Goal: Task Accomplishment & Management: Use online tool/utility

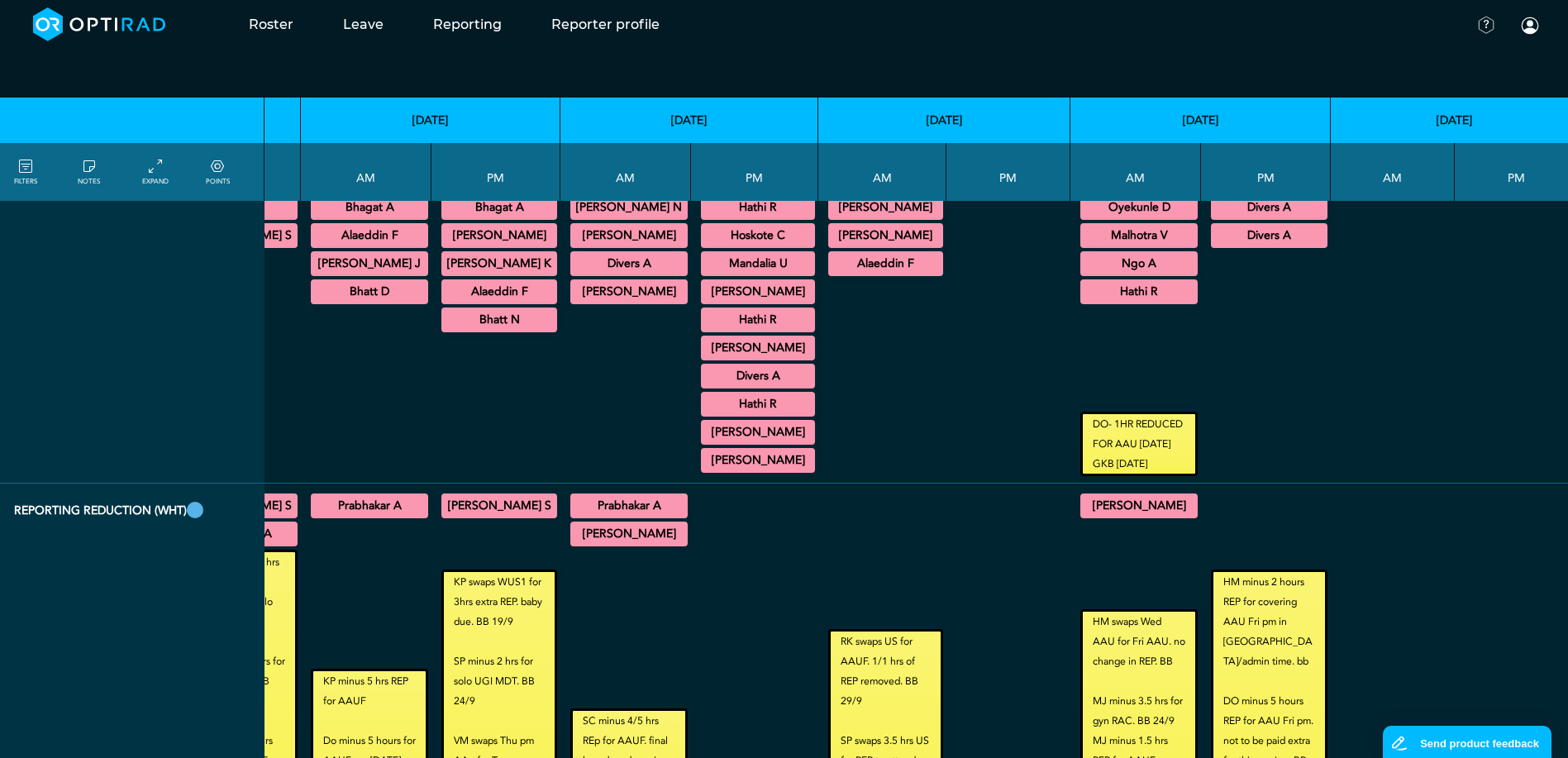
scroll to position [1350, 260]
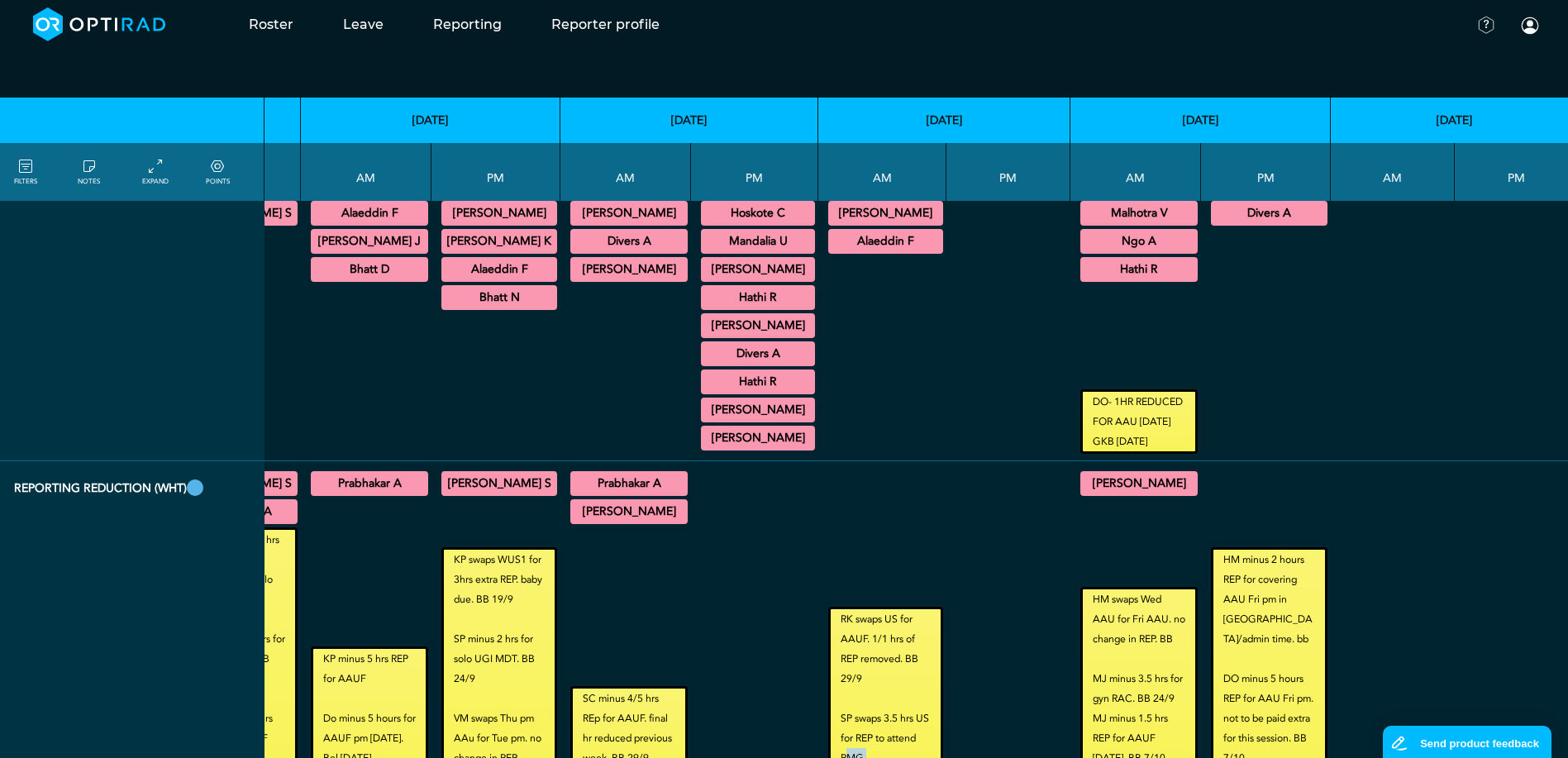
drag, startPoint x: 884, startPoint y: 753, endPoint x: 848, endPoint y: 757, distance: 36.2
click at [848, 757] on td "RK swaps US for AAUF. 1/1 hrs of REP removed. BB 29/9 SP swaps 3.5 hrs US for R…" at bounding box center [882, 619] width 128 height 317
drag, startPoint x: 848, startPoint y: 757, endPoint x: 834, endPoint y: 746, distance: 17.8
click at [834, 746] on small "RK swaps US for AAUF. 1/1 hrs of REP removed. BB 29/9 SP swaps 3.5 hrs US for R…" at bounding box center [885, 688] width 110 height 159
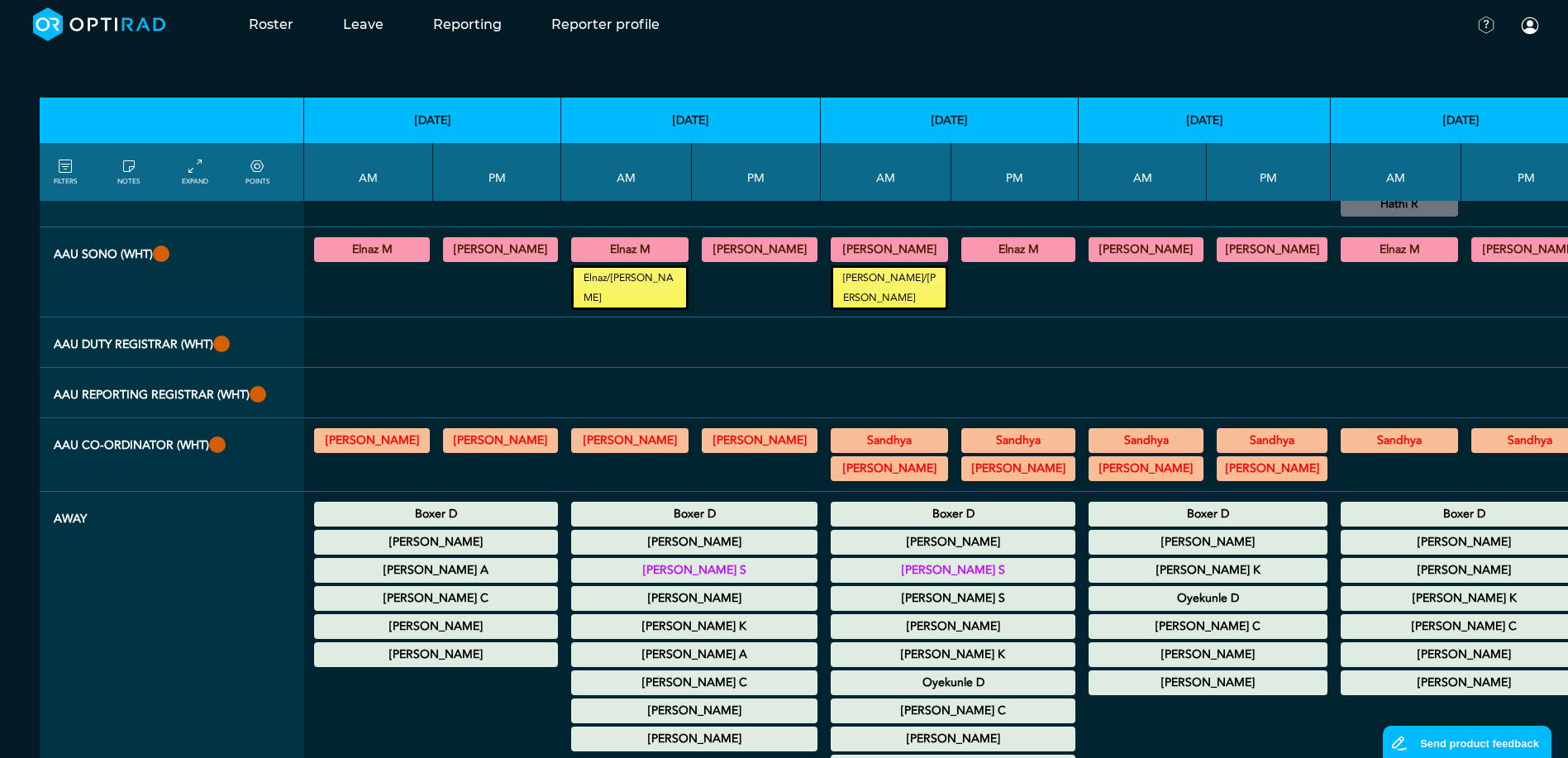
scroll to position [358, 0]
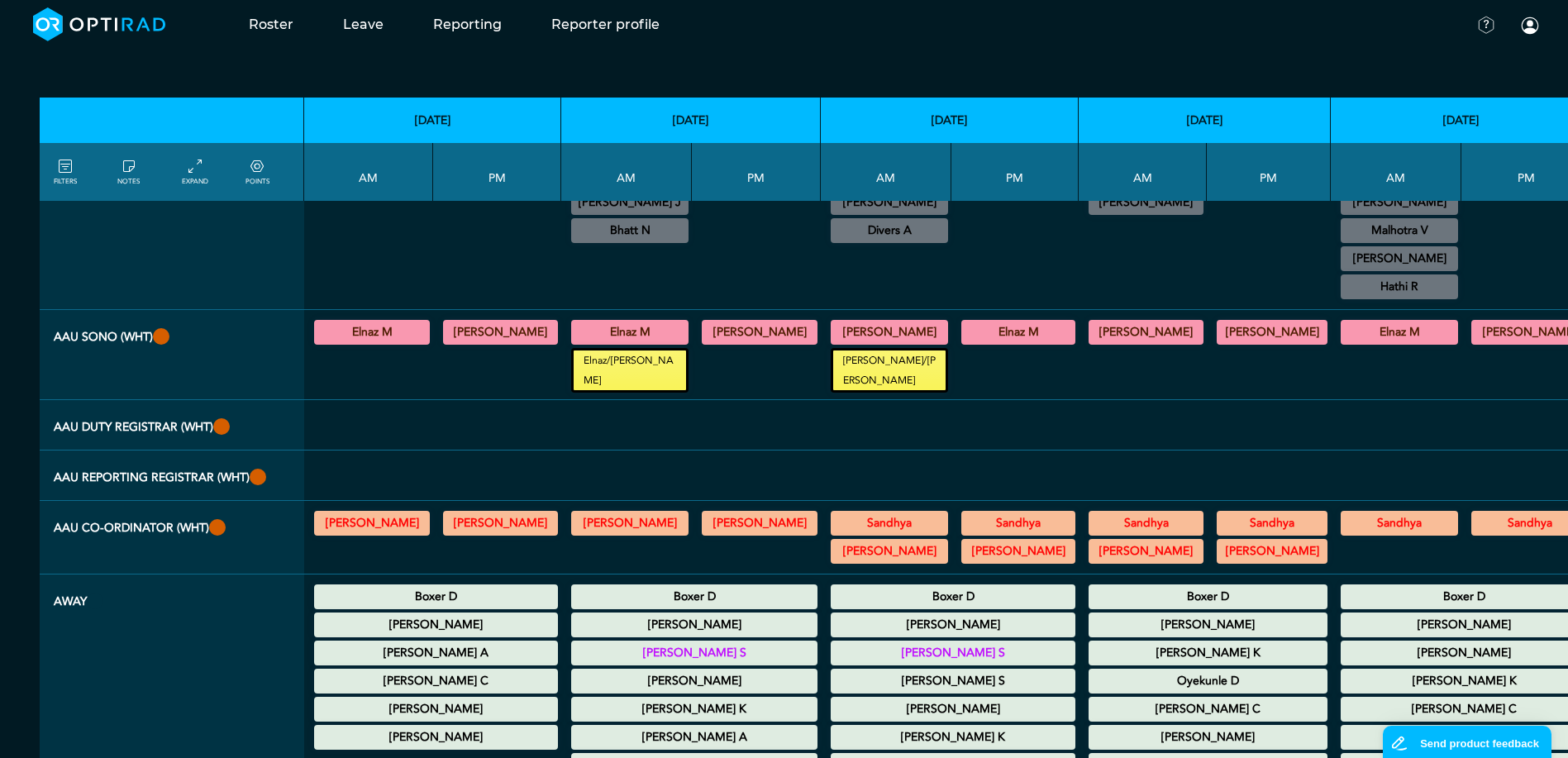
click at [230, 461] on th "AAU Reporting Registrar (WHT)" at bounding box center [172, 476] width 264 height 50
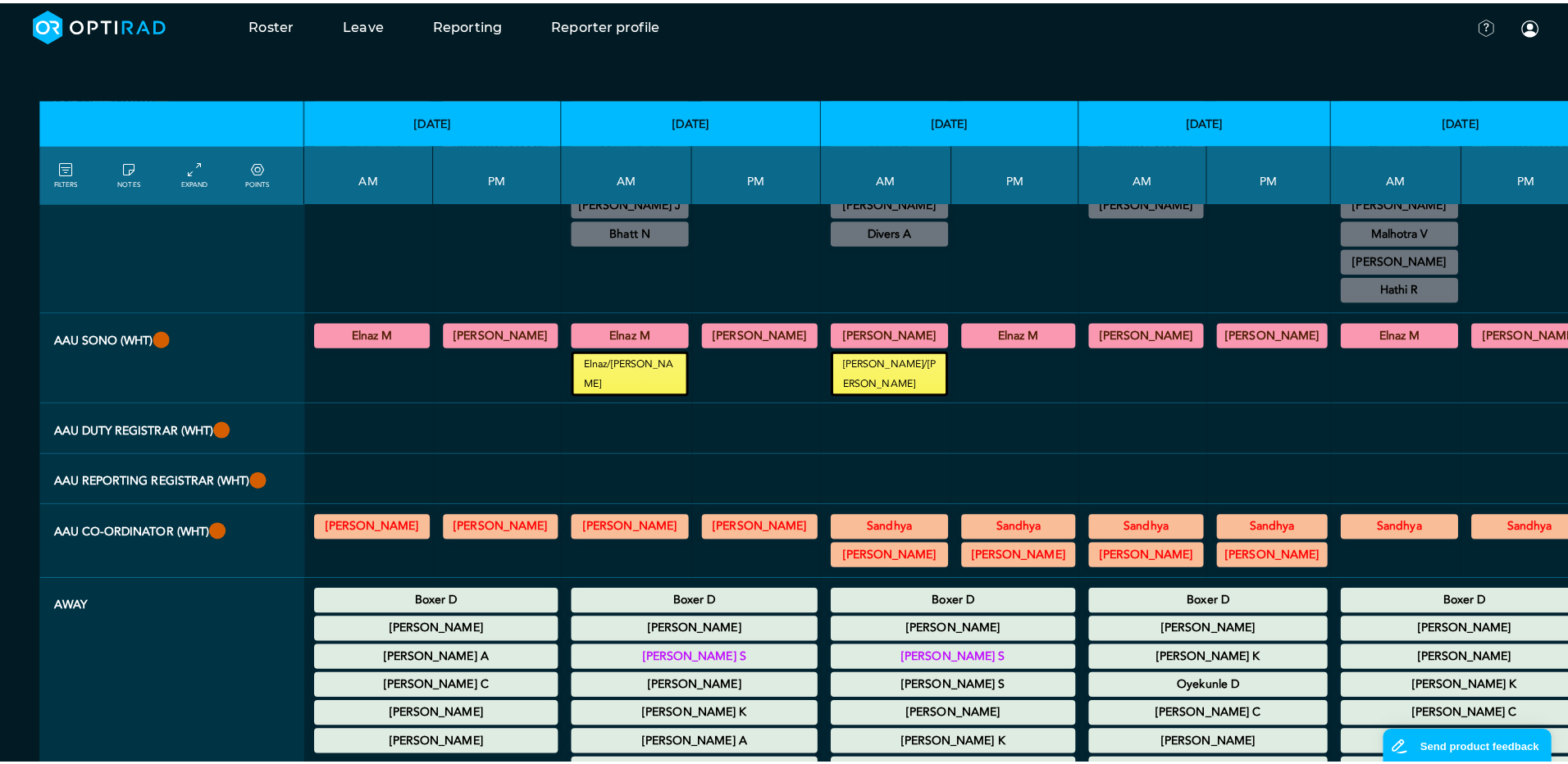
scroll to position [274, 0]
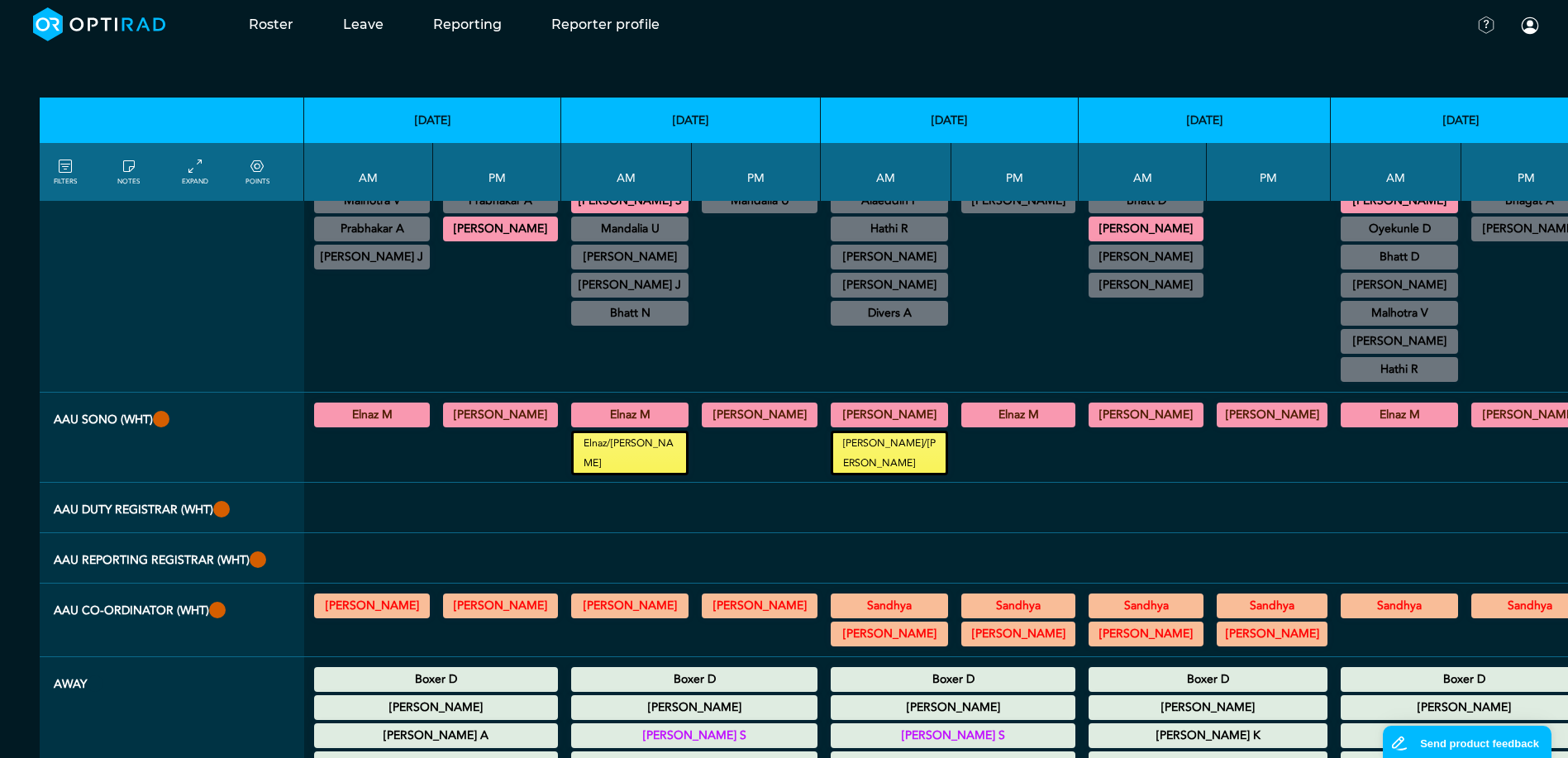
click at [60, 171] on icon at bounding box center [65, 167] width 13 height 18
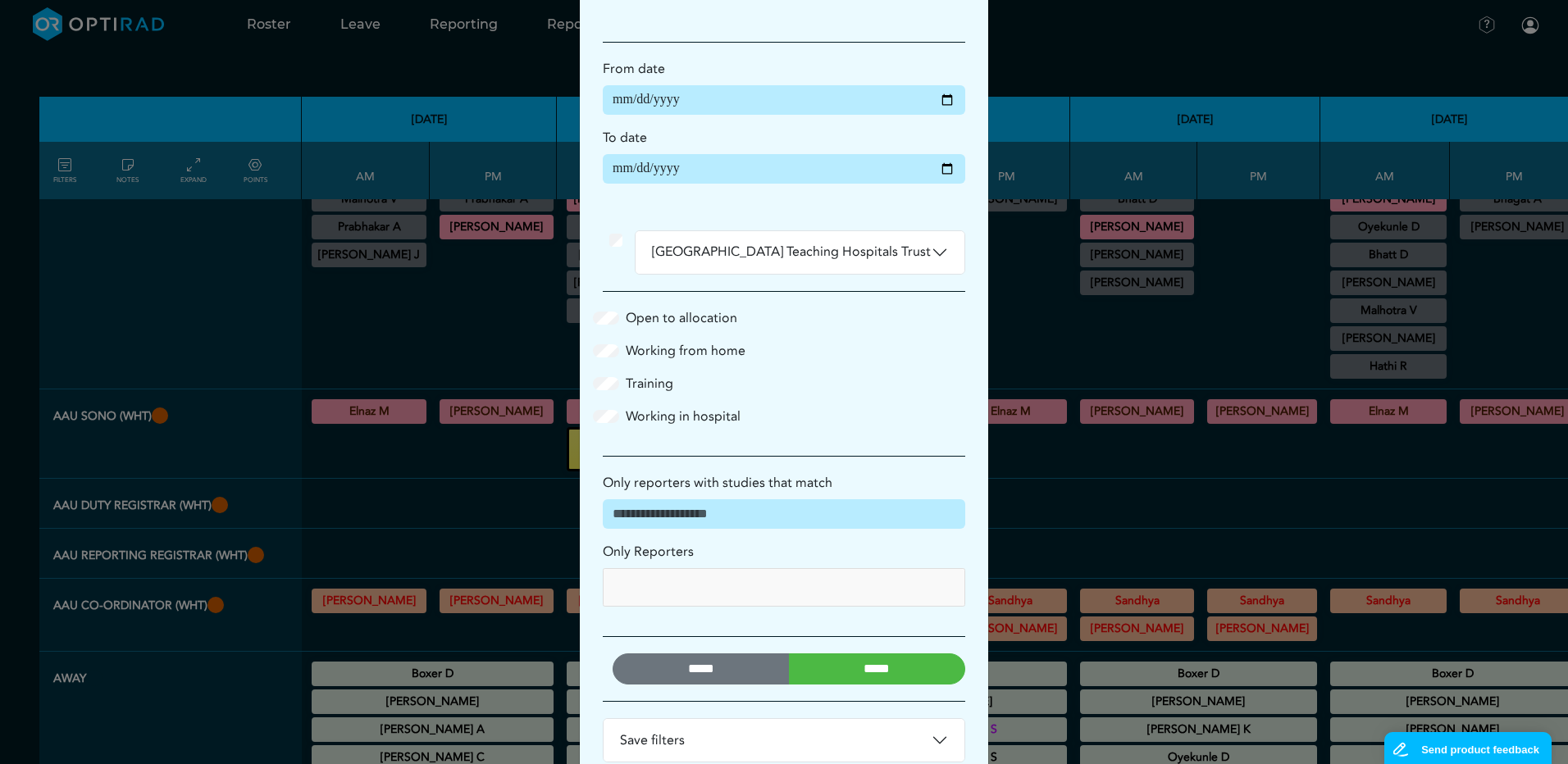
scroll to position [117, 0]
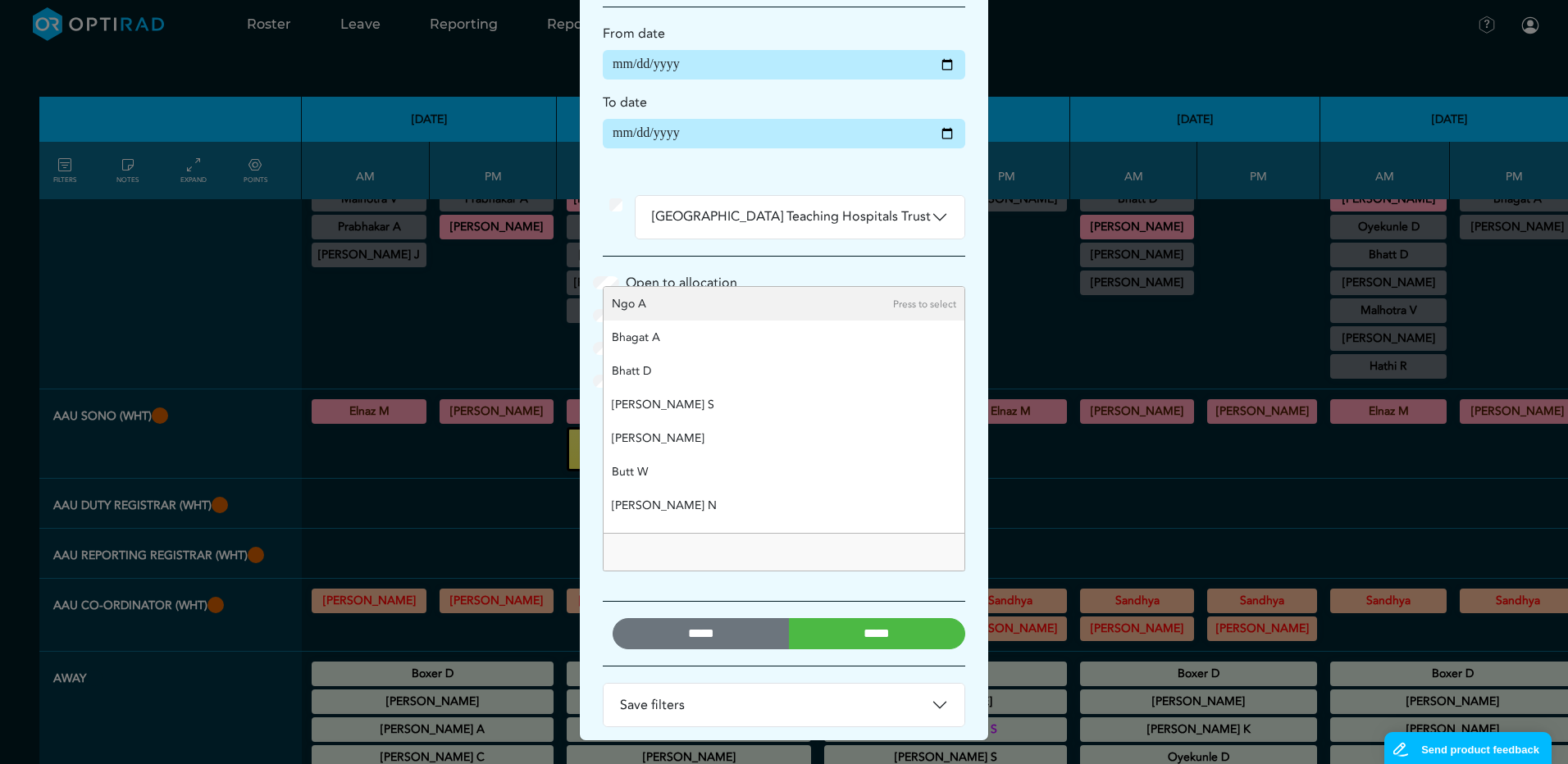
click at [678, 544] on input "null" at bounding box center [668, 552] width 117 height 24
click at [749, 257] on div "Open to allocation Working from home Training Working in hospital" at bounding box center [784, 321] width 382 height 164
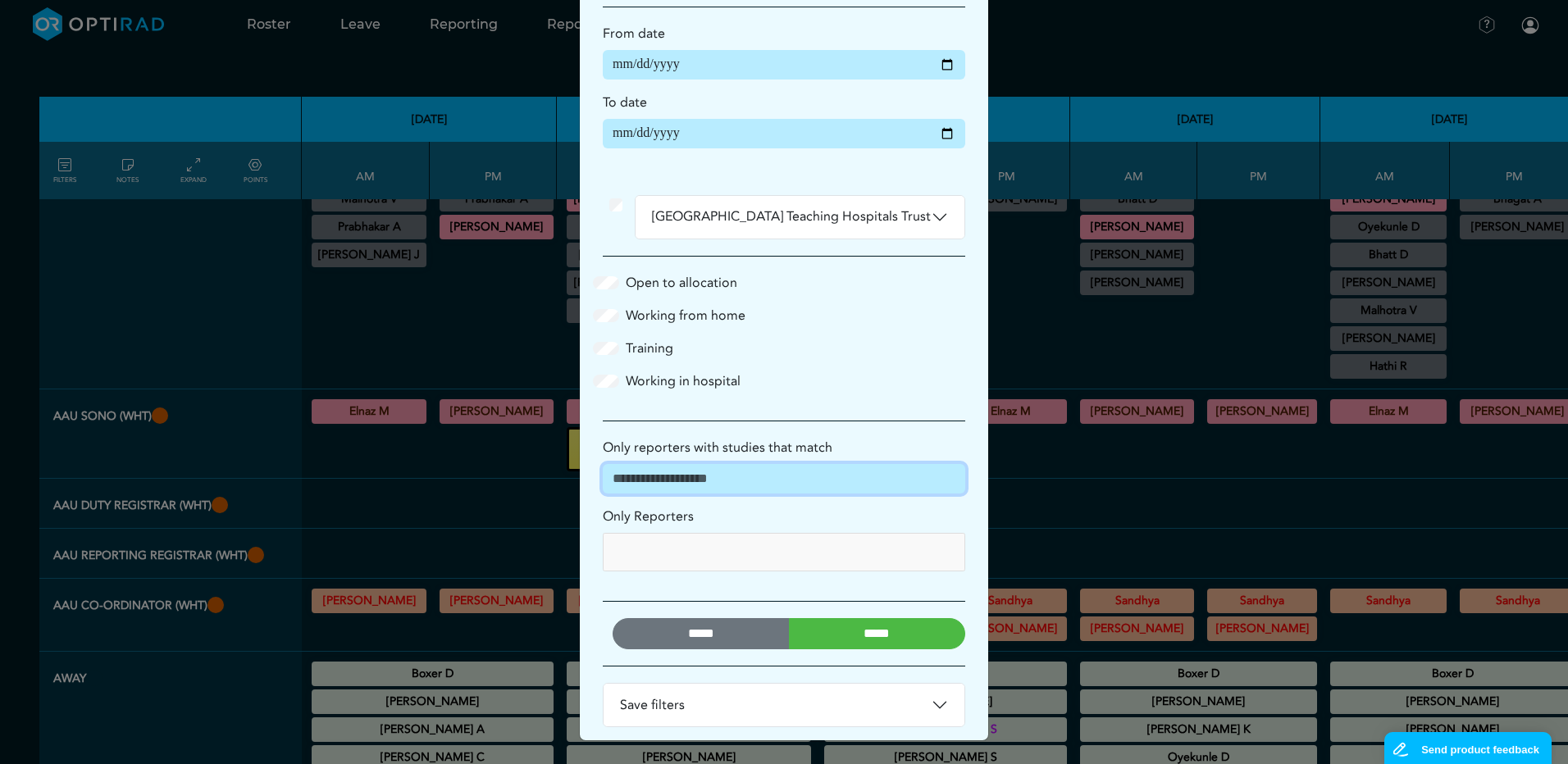
click at [818, 480] on input "Only reporters with studies that match" at bounding box center [783, 479] width 362 height 29
click at [846, 384] on div "Working in hospital" at bounding box center [784, 381] width 382 height 20
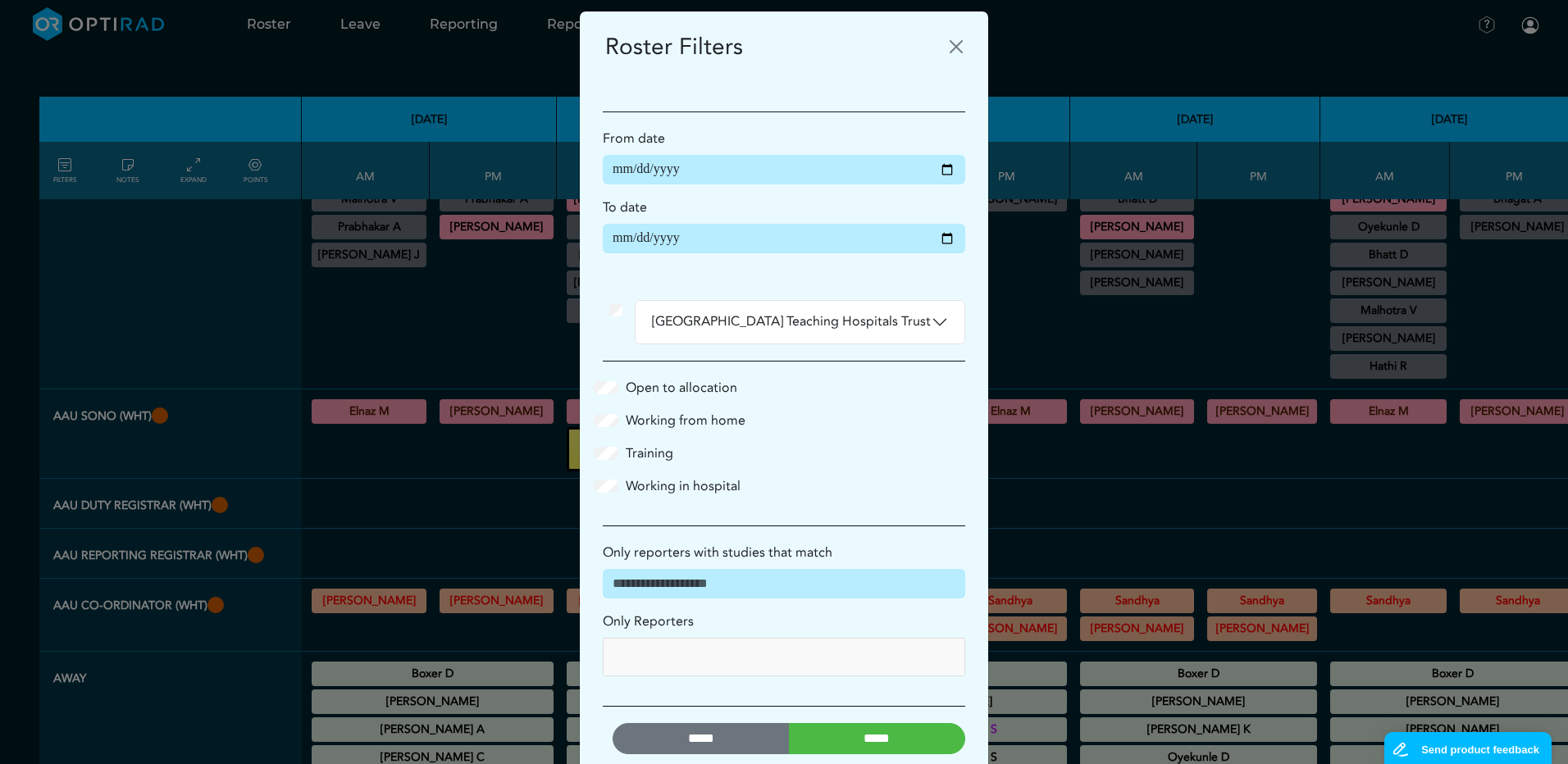
scroll to position [0, 0]
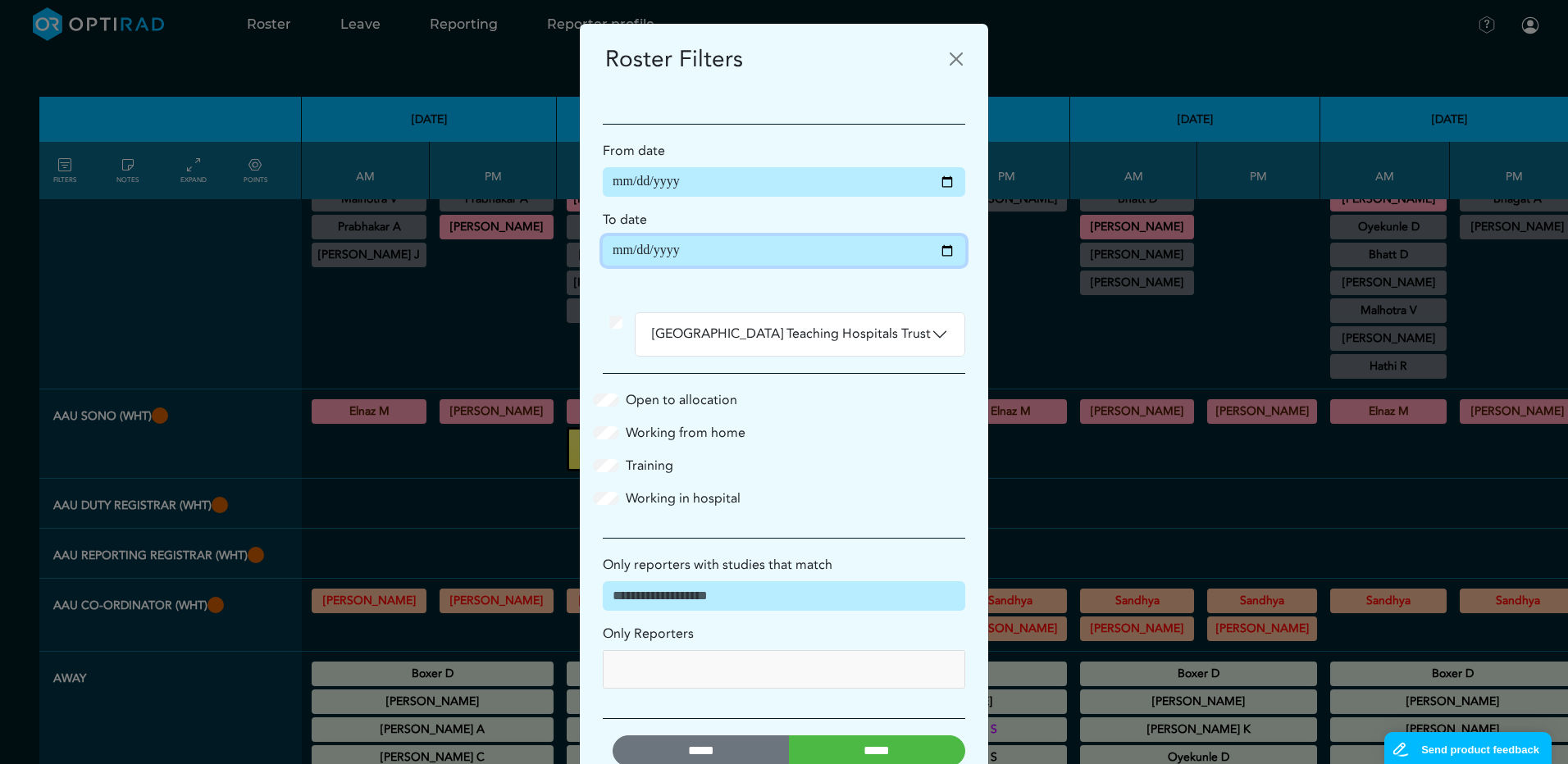
click at [945, 254] on input "**********" at bounding box center [783, 251] width 362 height 29
type input "**********"
click at [925, 335] on button "[GEOGRAPHIC_DATA] Teaching Hospitals Trust" at bounding box center [800, 335] width 329 height 43
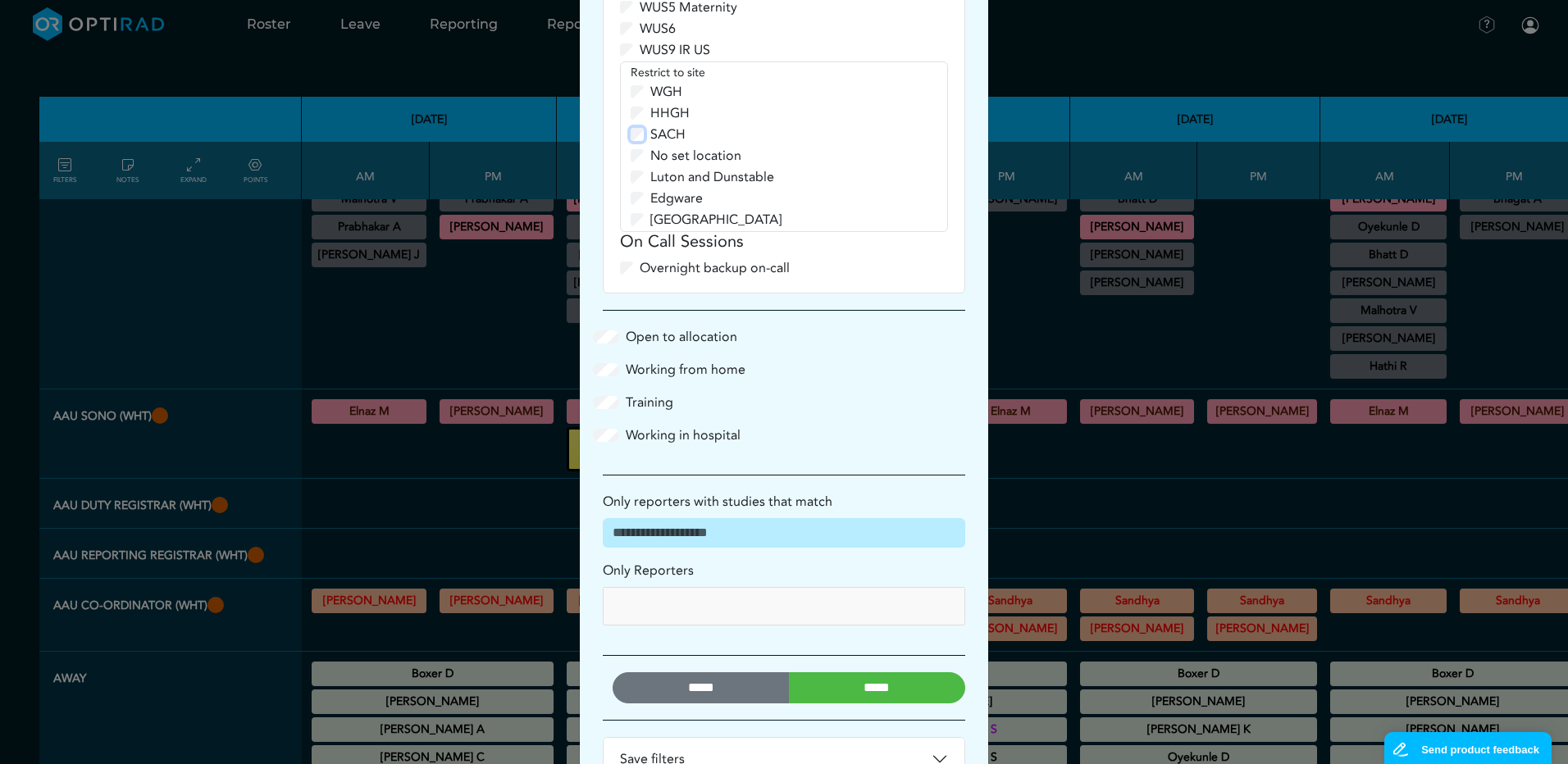
scroll to position [1770, 0]
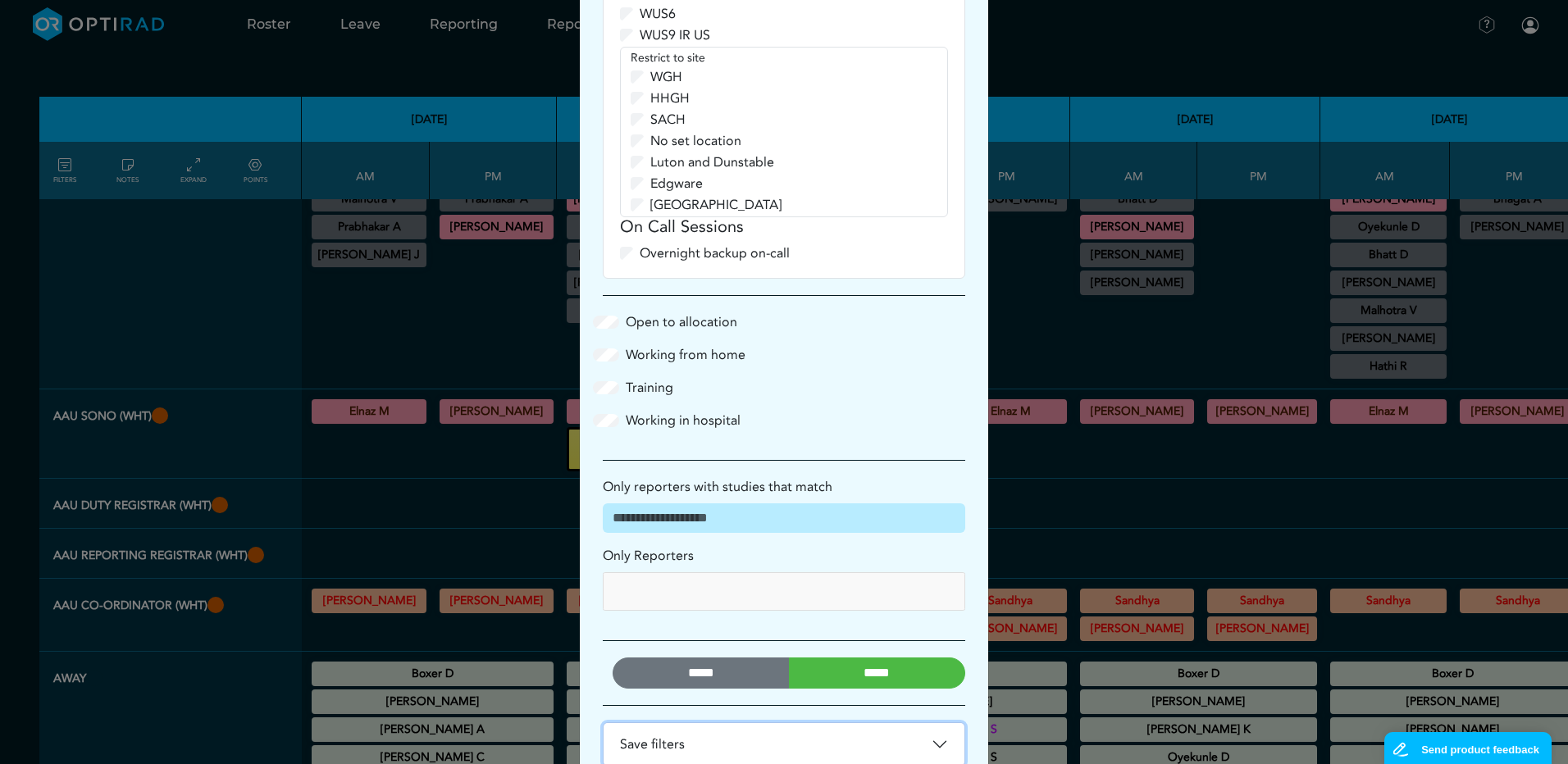
click at [931, 723] on button "Save filters" at bounding box center [783, 744] width 361 height 43
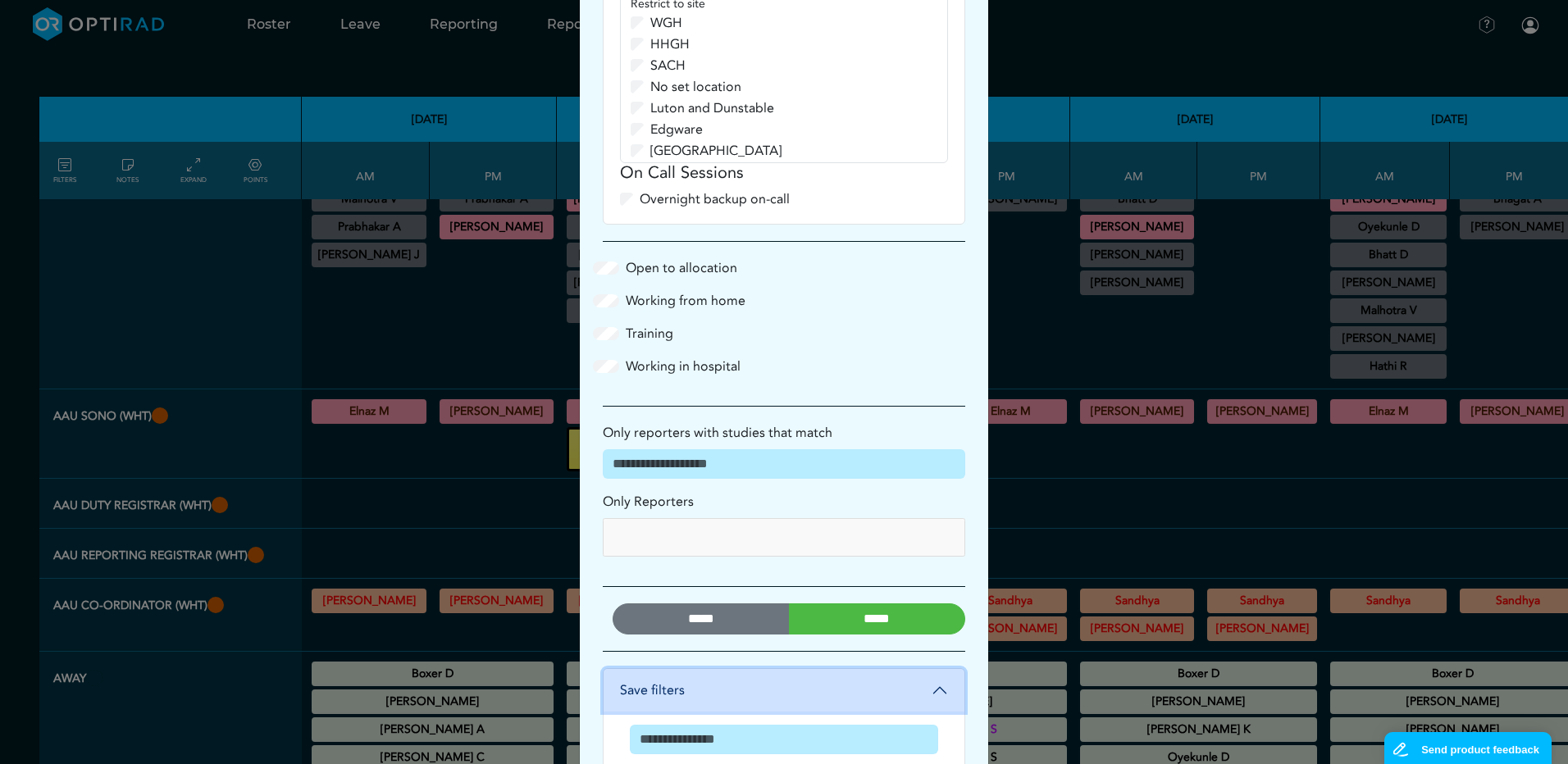
scroll to position [1852, 0]
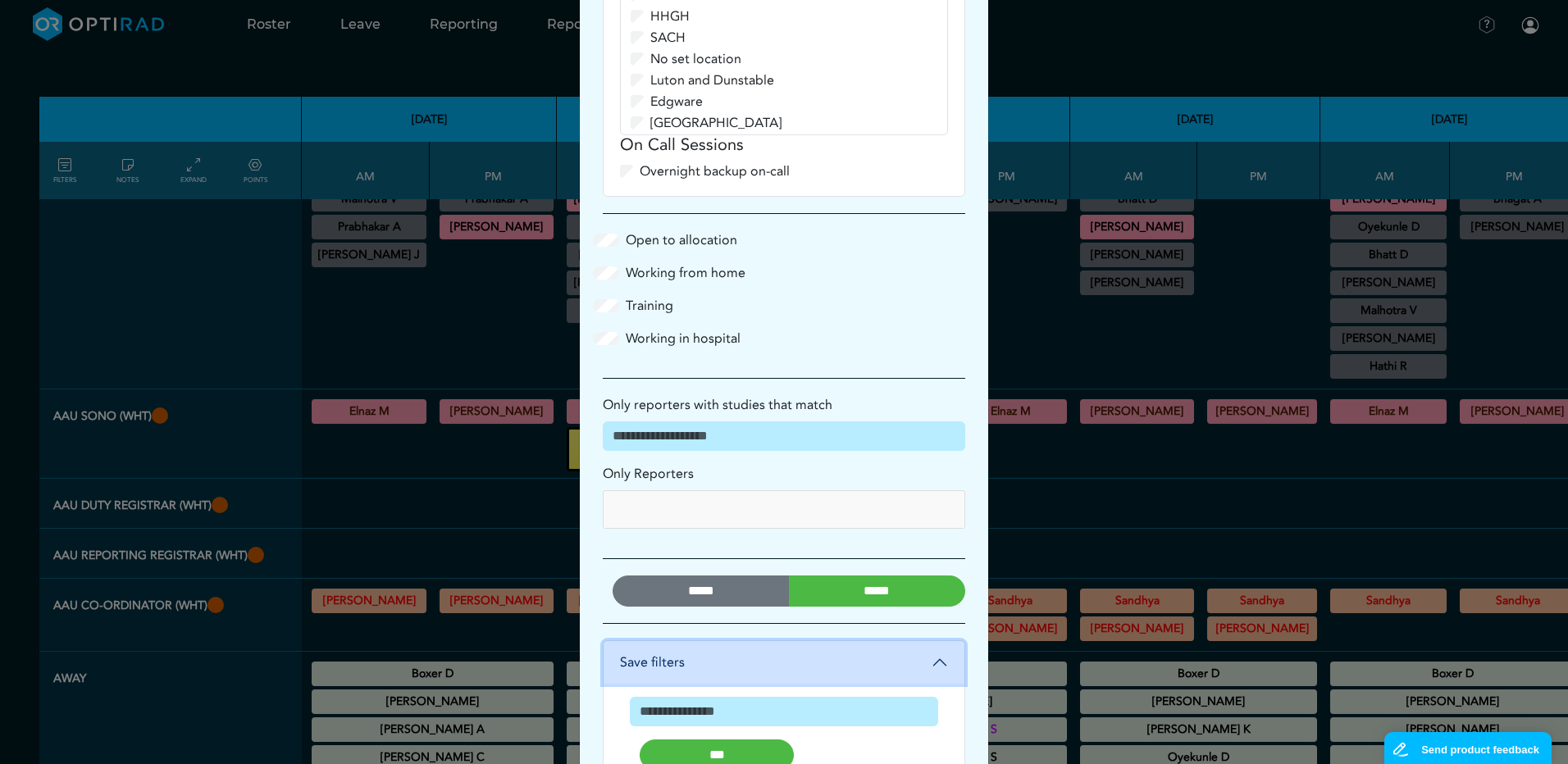
click at [938, 641] on button "Save filters" at bounding box center [783, 662] width 361 height 43
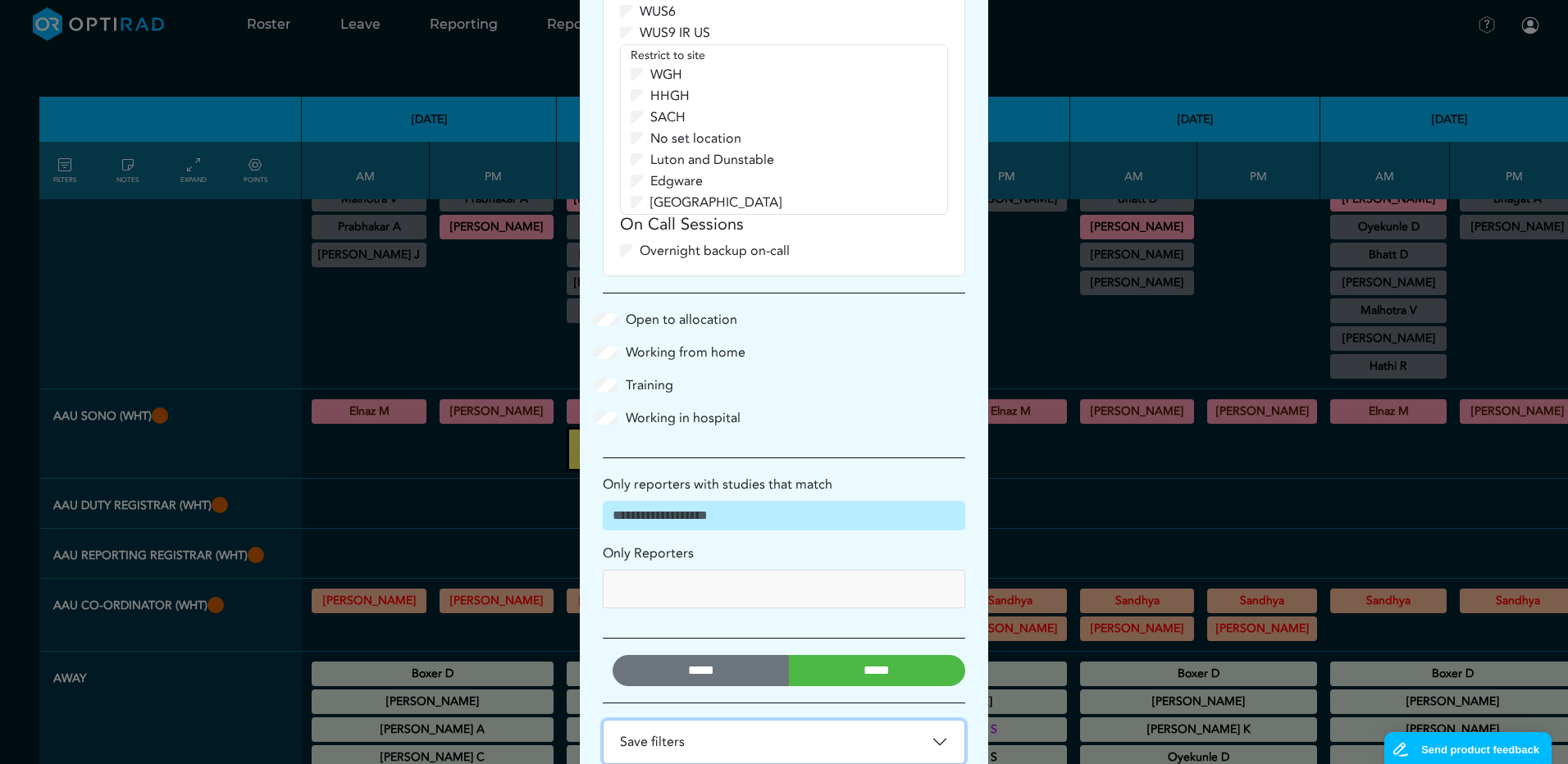
scroll to position [1770, 0]
click at [934, 723] on button "Save filters" at bounding box center [783, 744] width 361 height 43
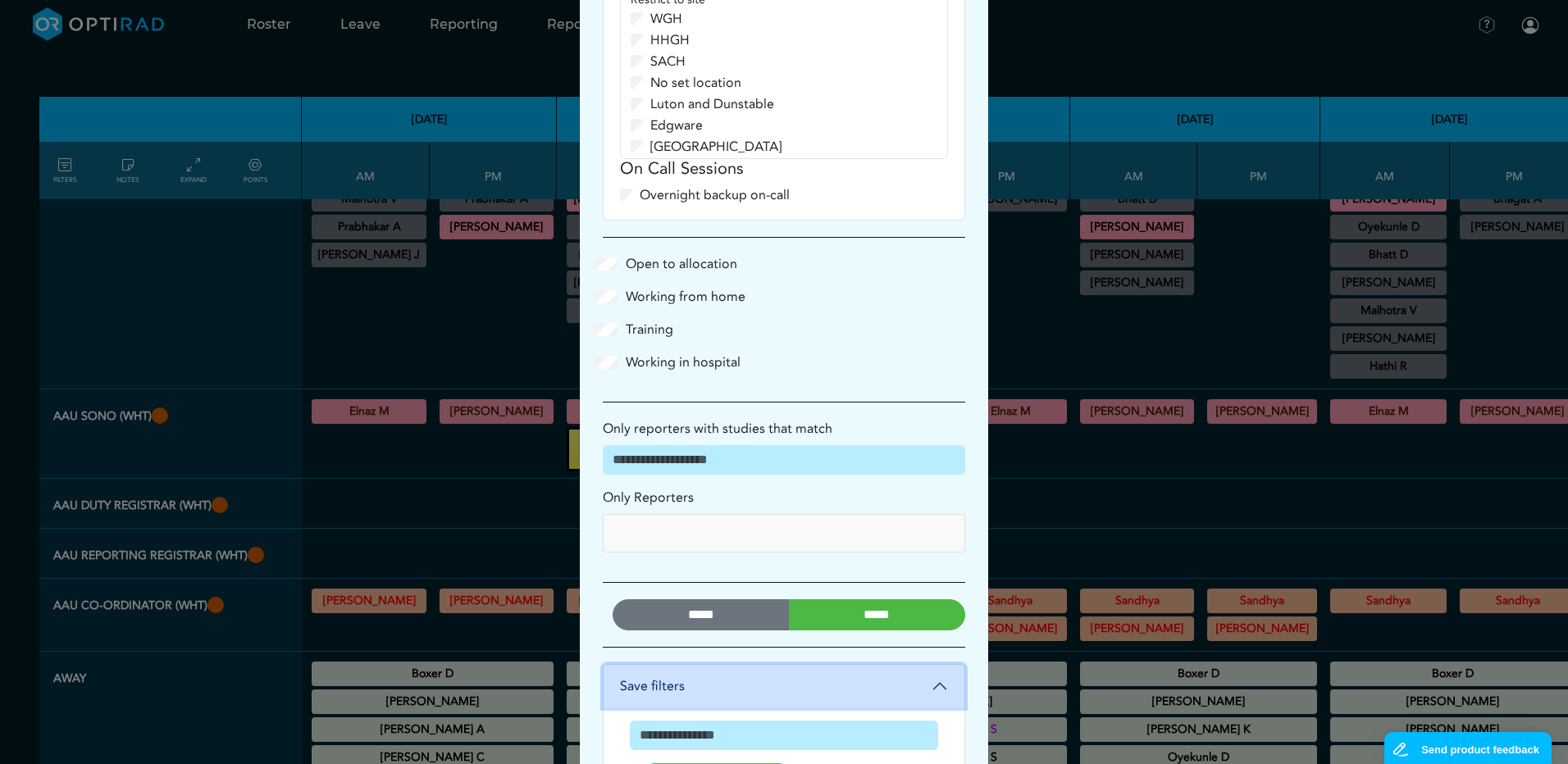
scroll to position [1852, 0]
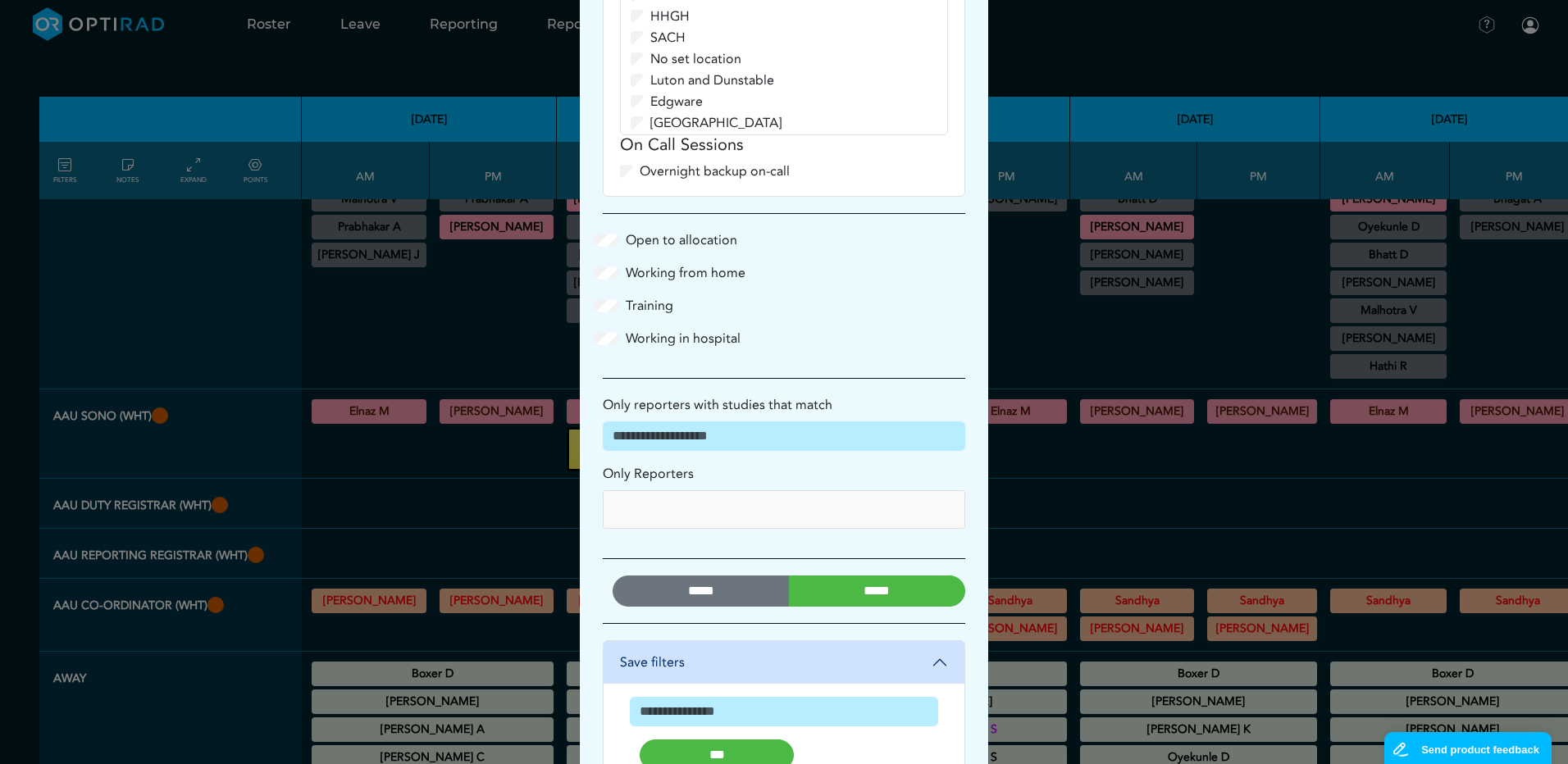
click at [890, 576] on input "*****" at bounding box center [877, 591] width 177 height 31
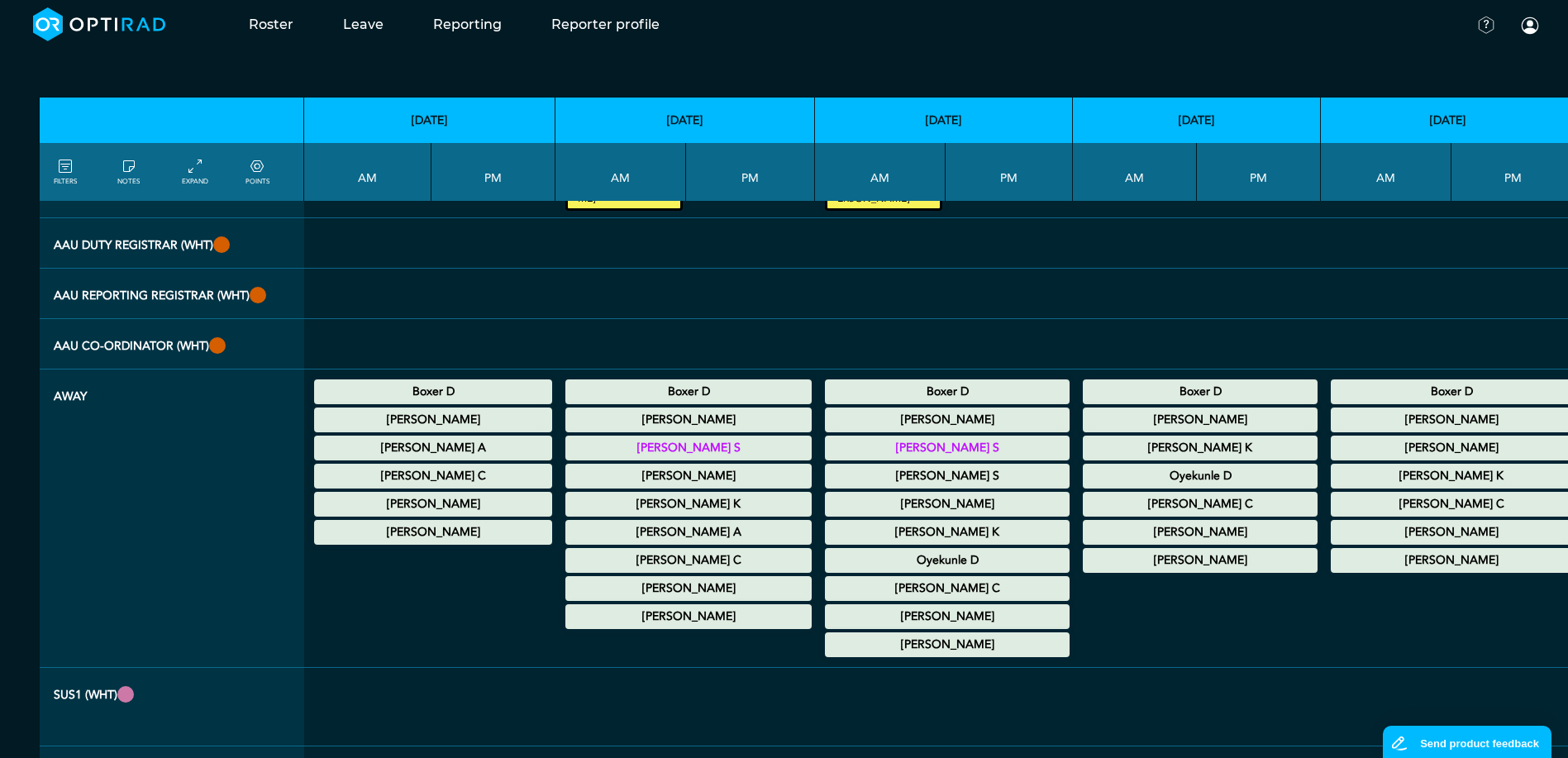
scroll to position [331, 0]
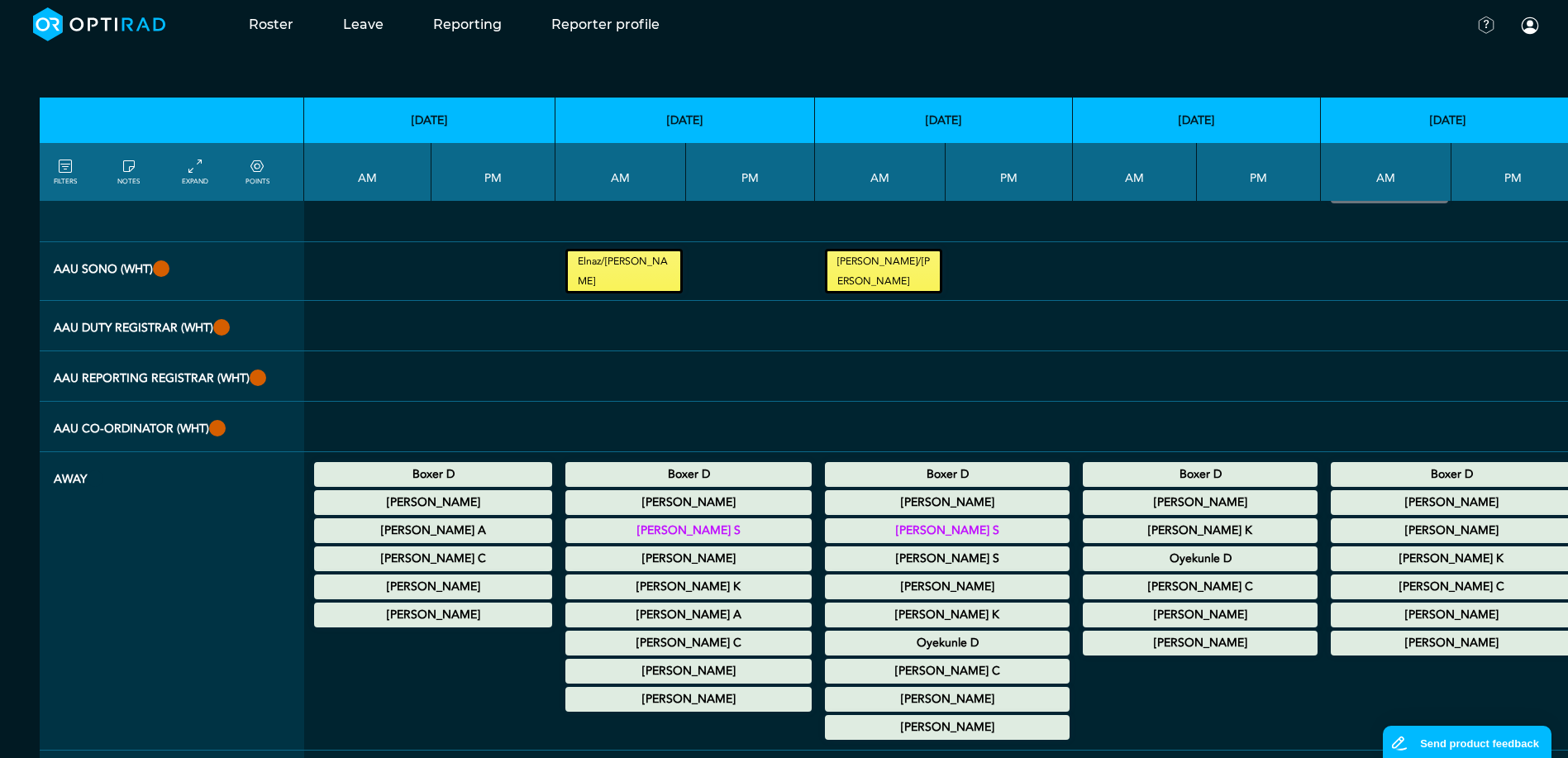
click at [269, 344] on th "AAU Duty Registrar (WHT)" at bounding box center [172, 325] width 264 height 50
click at [131, 342] on th "AAU Duty Registrar (WHT)" at bounding box center [172, 325] width 264 height 50
click at [197, 164] on icon at bounding box center [194, 167] width 13 height 18
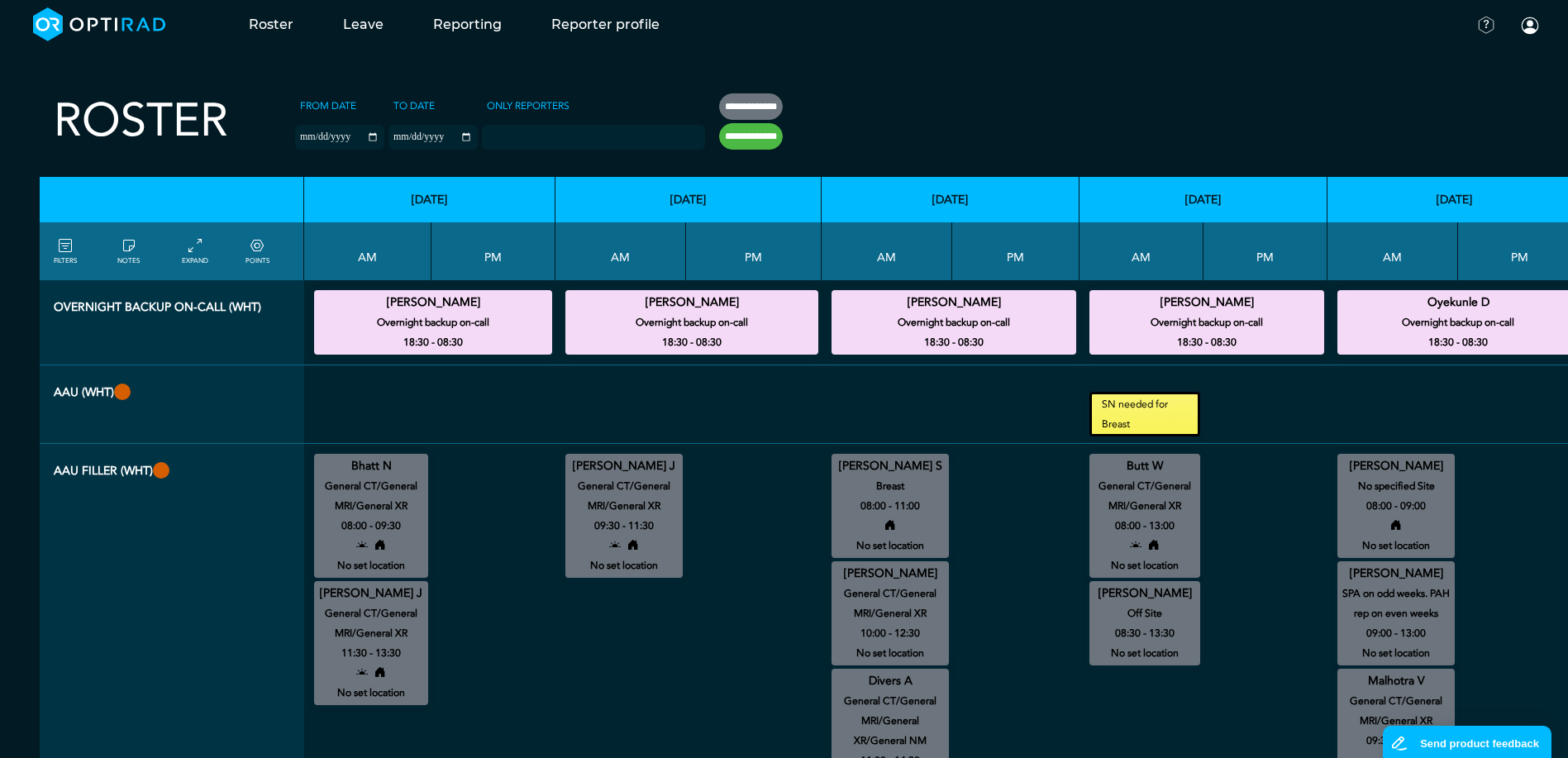
scroll to position [0, 0]
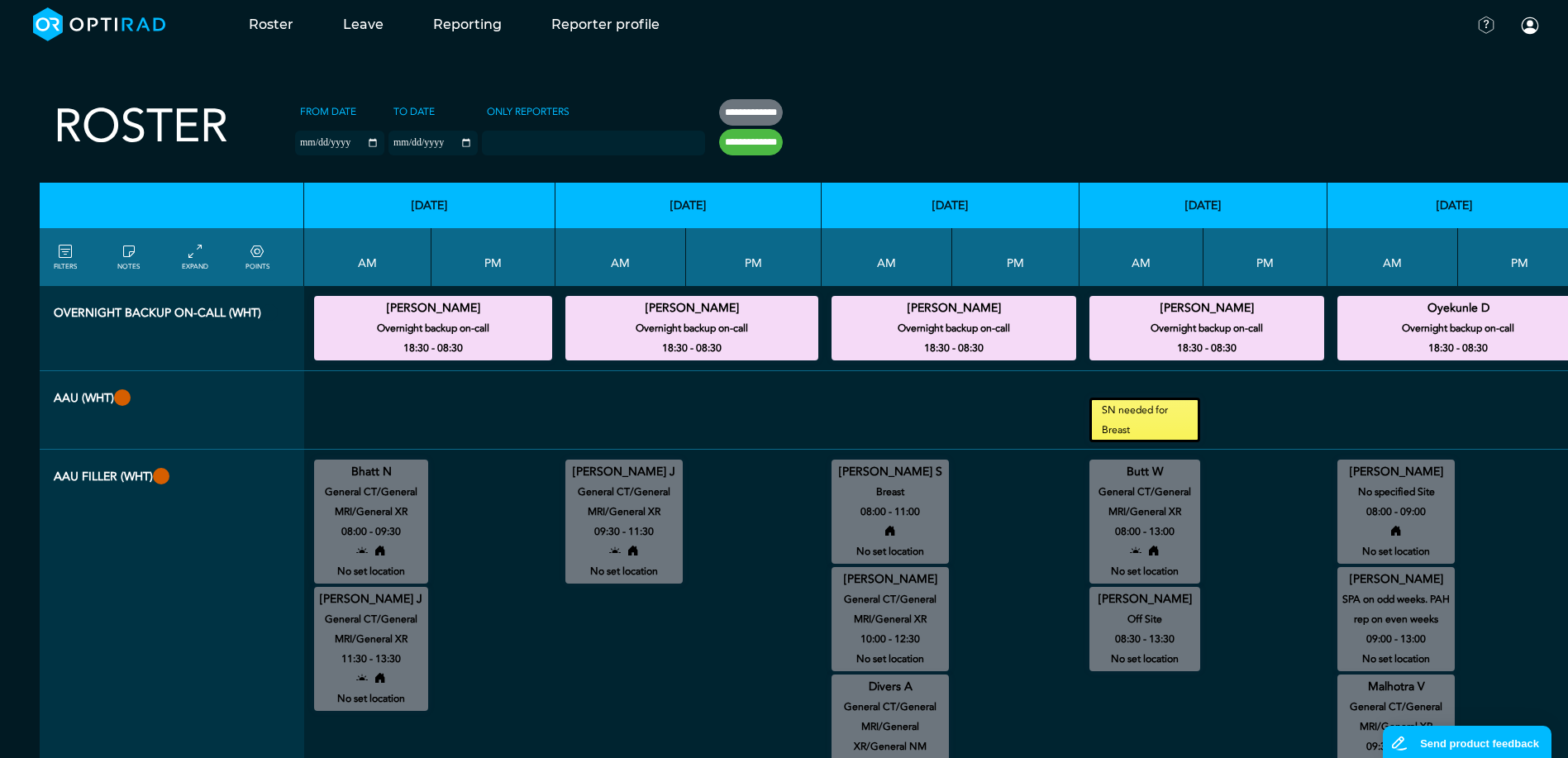
click at [197, 255] on icon at bounding box center [194, 251] width 13 height 18
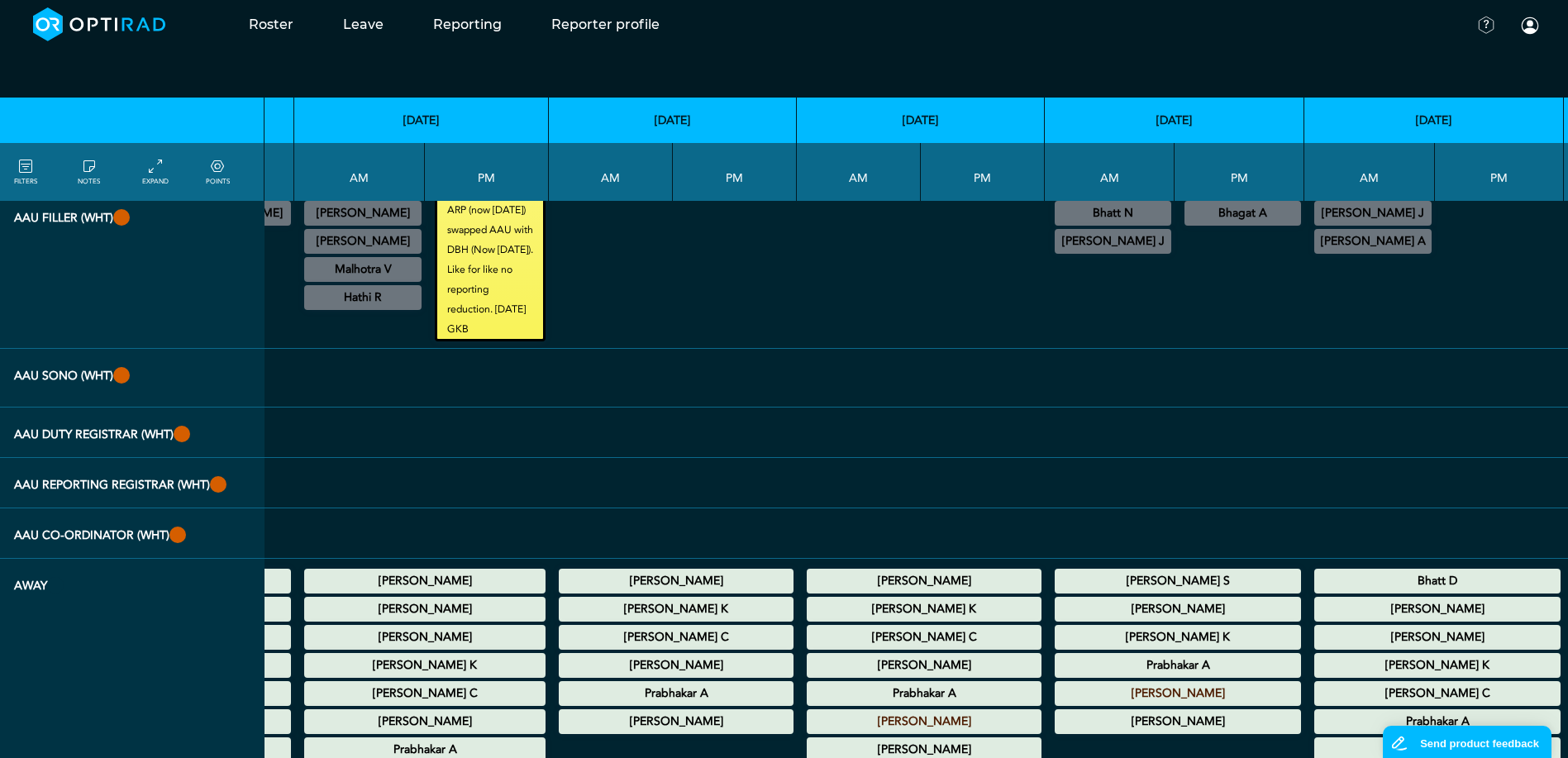
scroll to position [196, 2802]
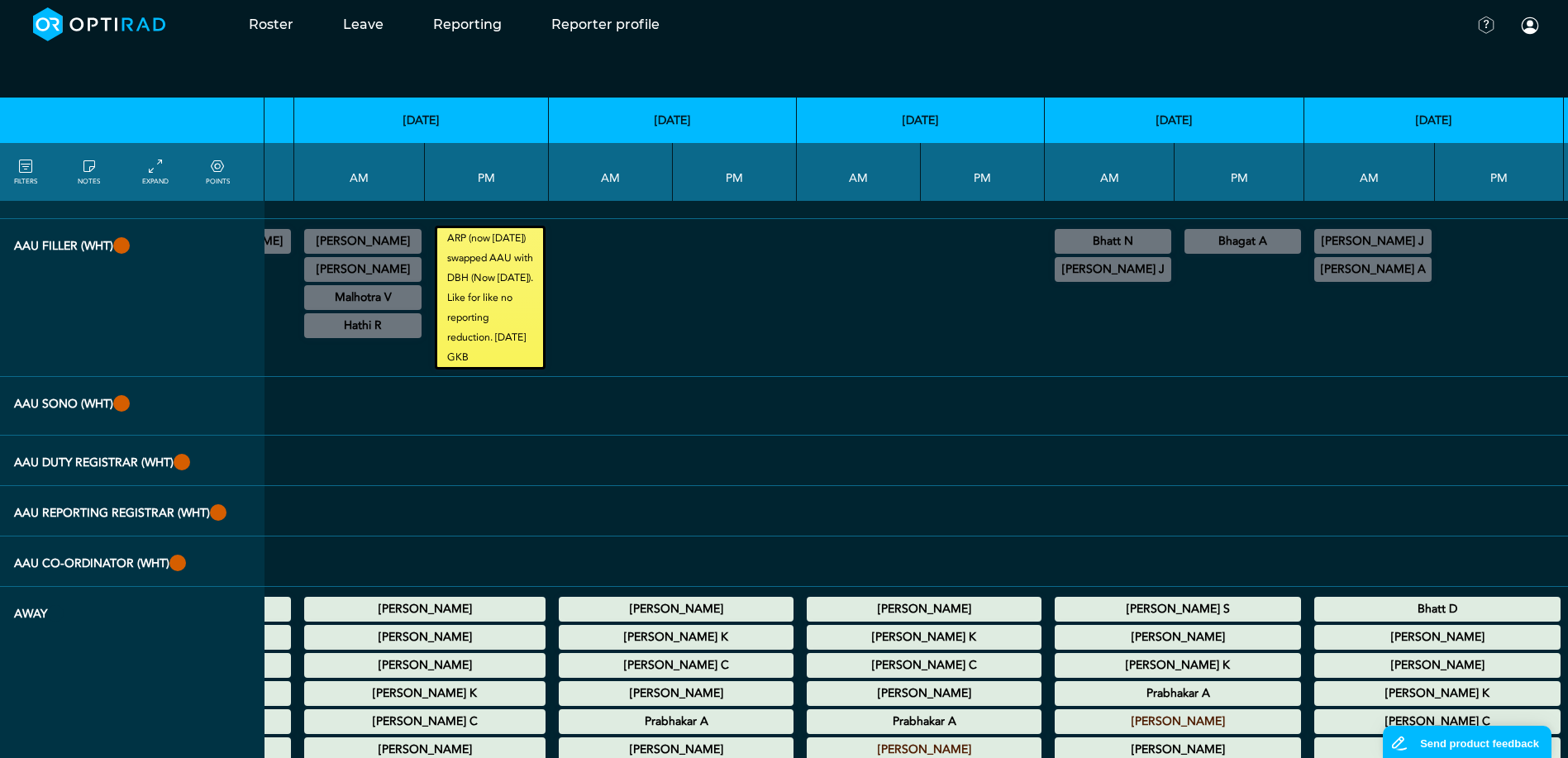
click at [181, 471] on div at bounding box center [181, 461] width 16 height 16
click at [182, 527] on th "AAU Reporting Registrar (WHT)" at bounding box center [132, 511] width 264 height 50
